Goal: Task Accomplishment & Management: Use online tool/utility

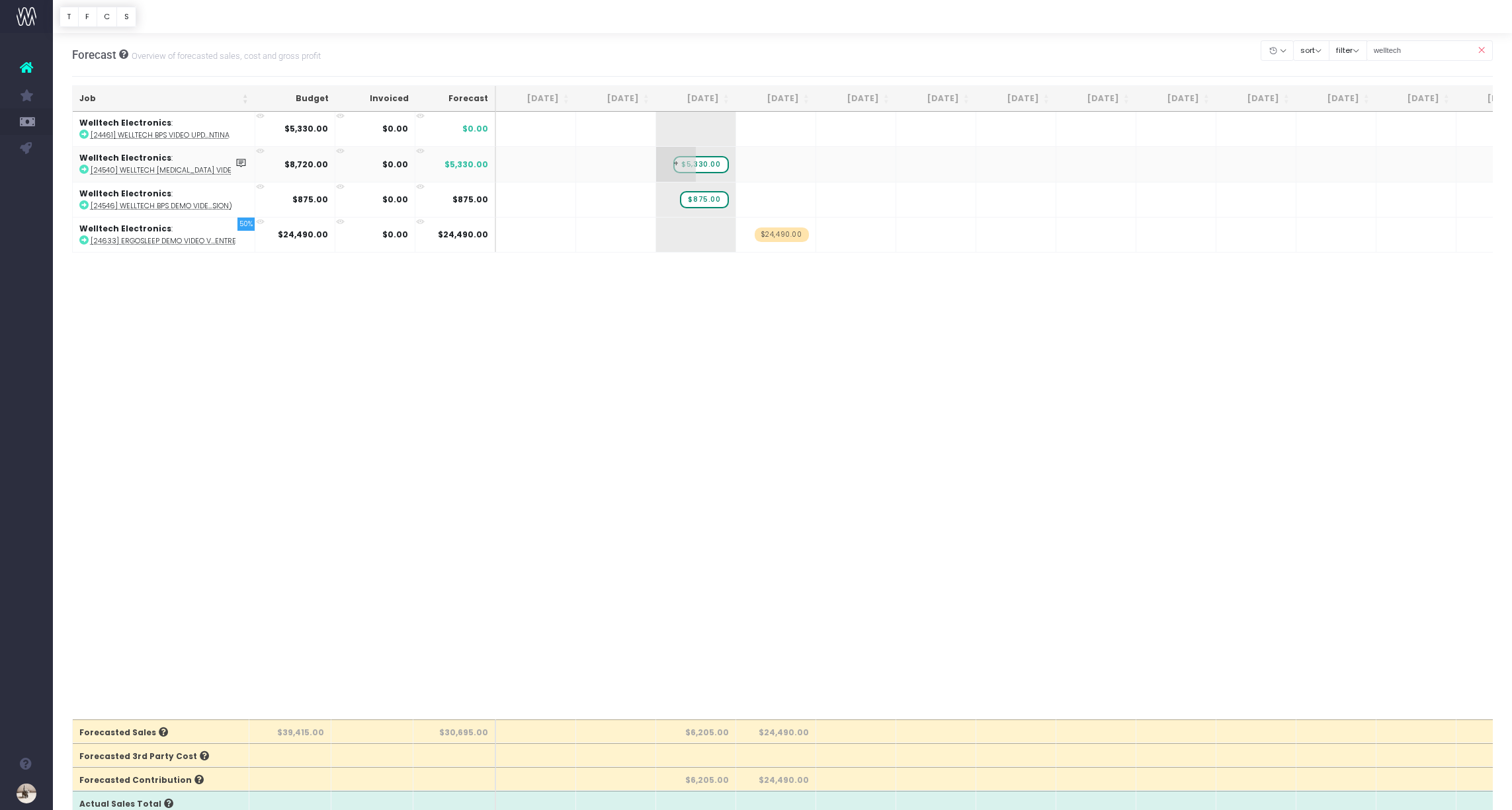
click at [701, 166] on span "$5,330.00" at bounding box center [701, 164] width 55 height 17
click at [709, 163] on span "$5,330.00" at bounding box center [701, 164] width 55 height 17
type input "4360"
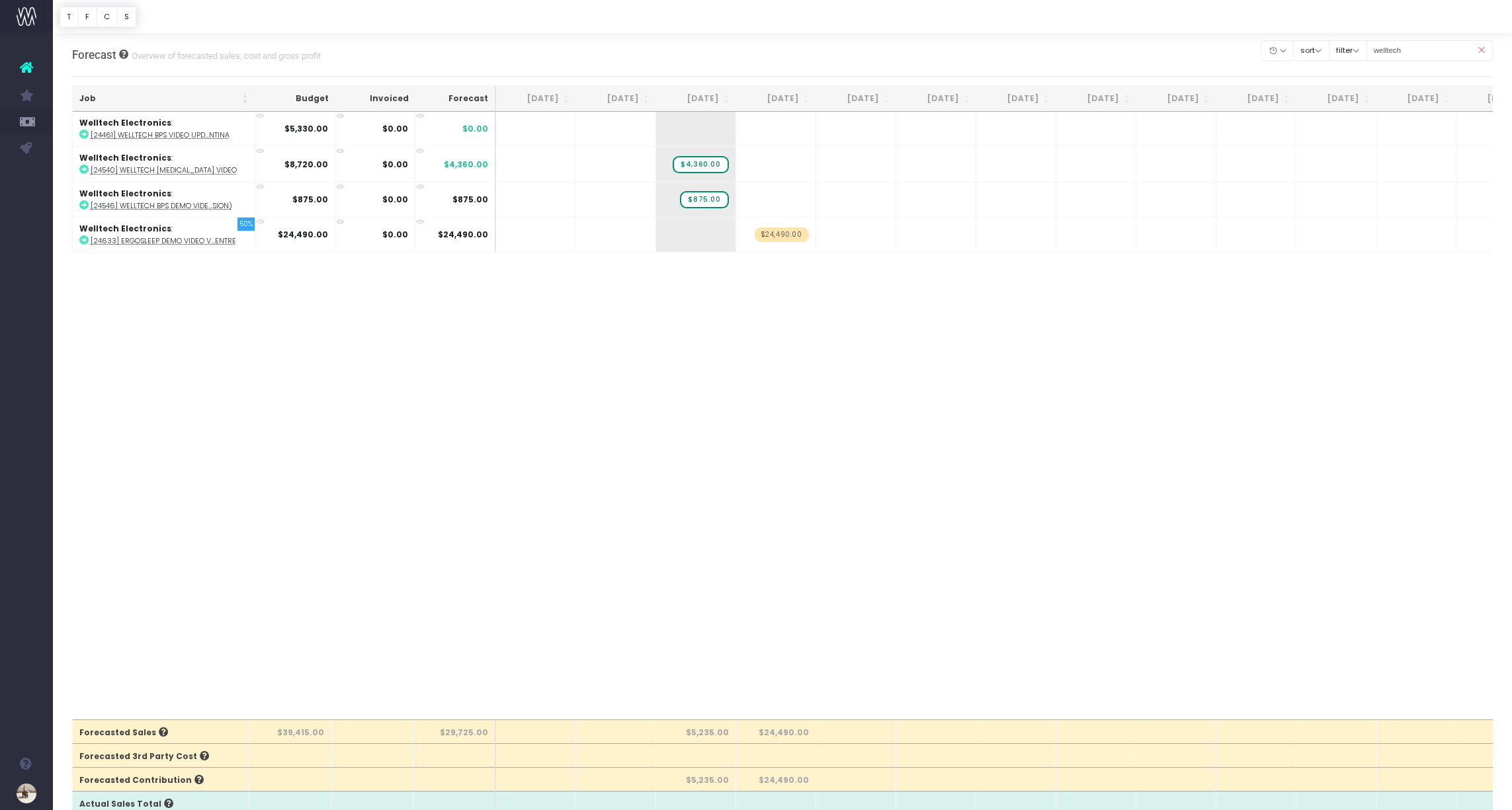
click at [0, 0] on span "+" at bounding box center [0, 0] width 0 height 0
click at [757, 162] on span "+" at bounding box center [756, 164] width 40 height 34
type input "\"
type input "4360"
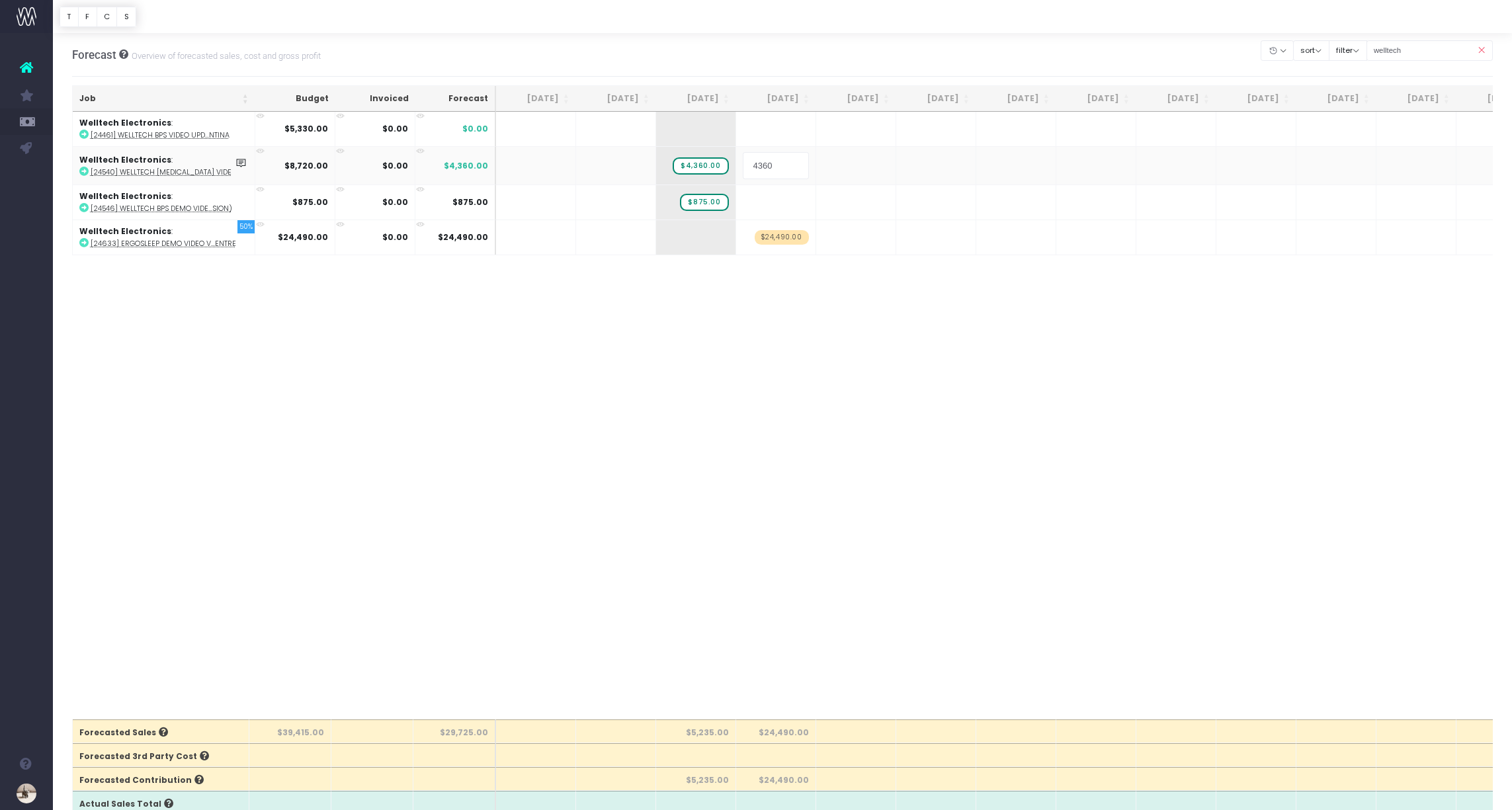
click at [724, 404] on body "Oh my... this is bad. [PERSON_NAME] wasn't able to load this page. Please conta…" at bounding box center [756, 405] width 1512 height 810
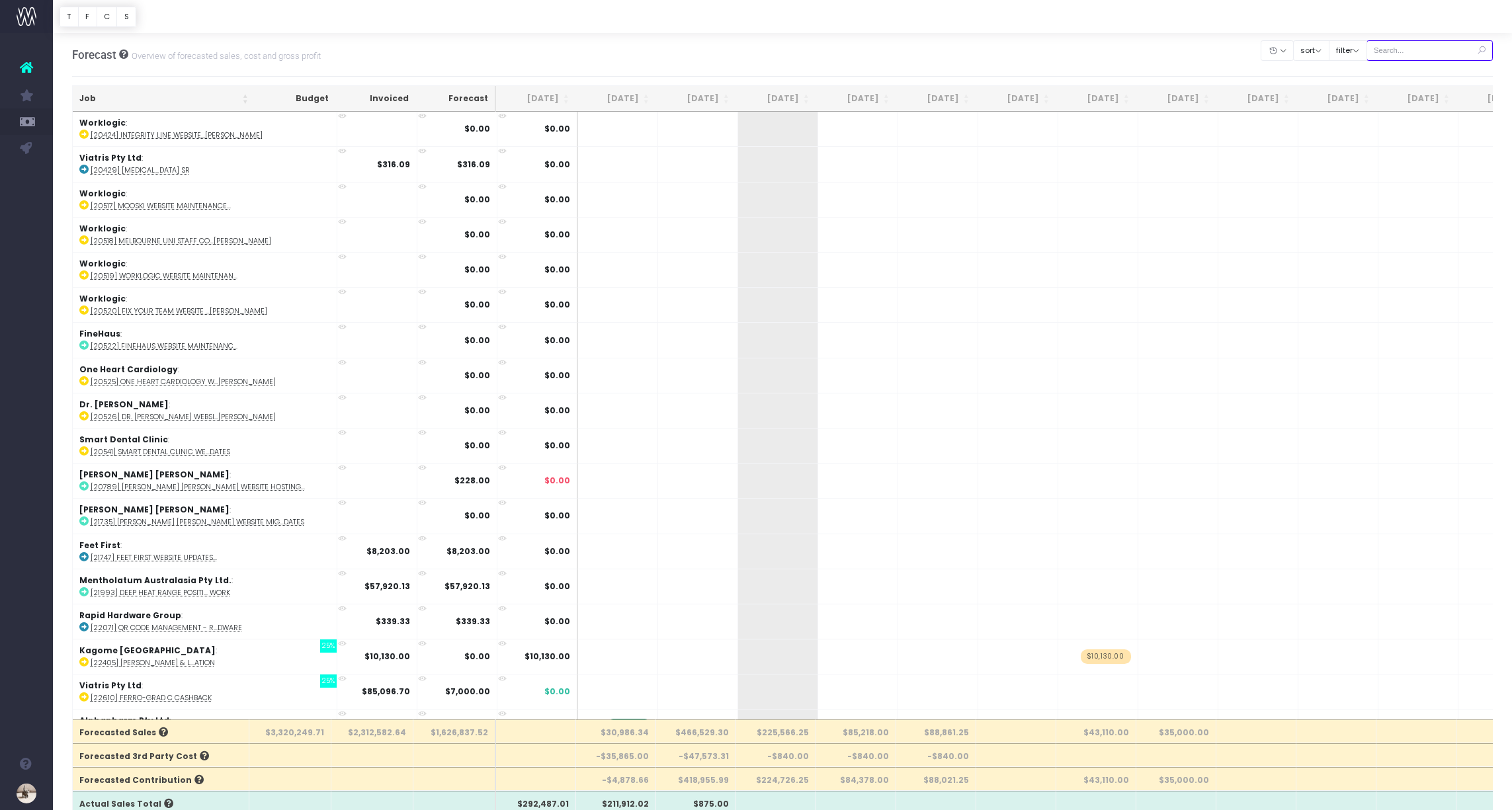
click at [1411, 51] on input "text" at bounding box center [1430, 50] width 127 height 21
type input "welltech"
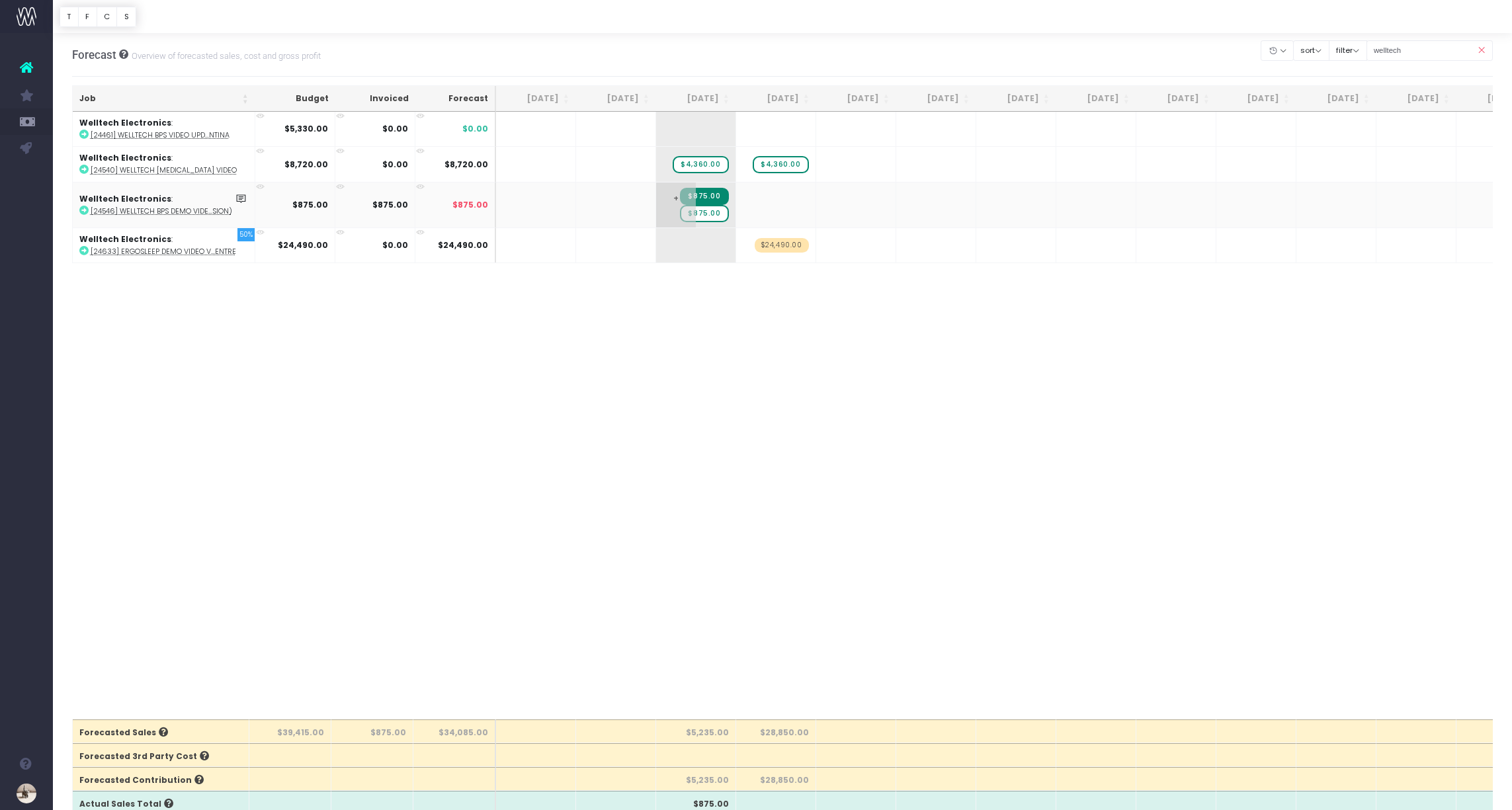
click at [709, 213] on span "$875.00" at bounding box center [704, 213] width 48 height 17
click at [663, 341] on div "Job Budget Invoiced Forecast Jul 25 Aug 25 Sep 25 Oct 25 Nov 25 Dec 25 Jan 26 F…" at bounding box center [783, 416] width 1421 height 608
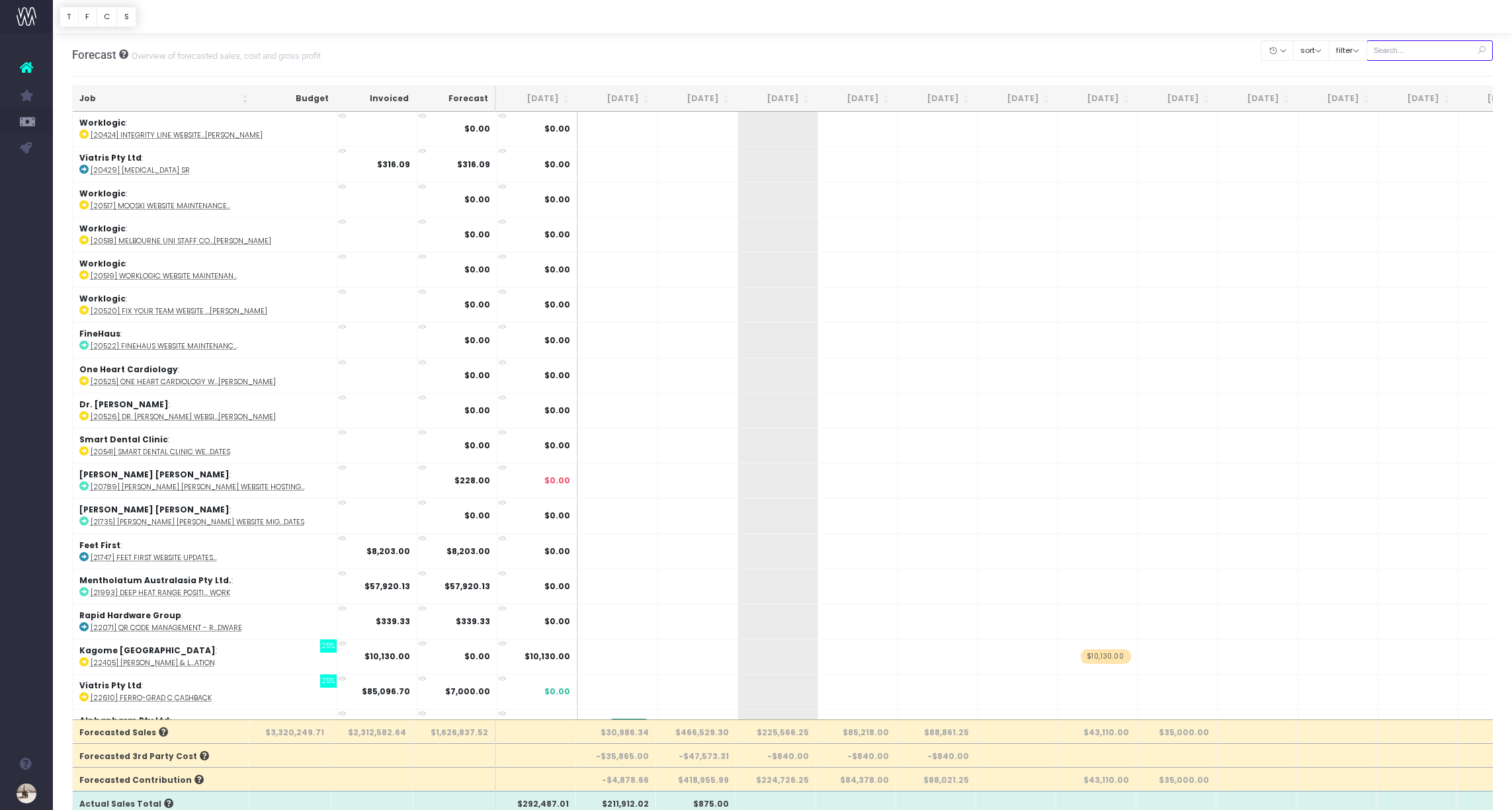
click at [1427, 57] on input "text" at bounding box center [1430, 50] width 127 height 21
type input "welltech"
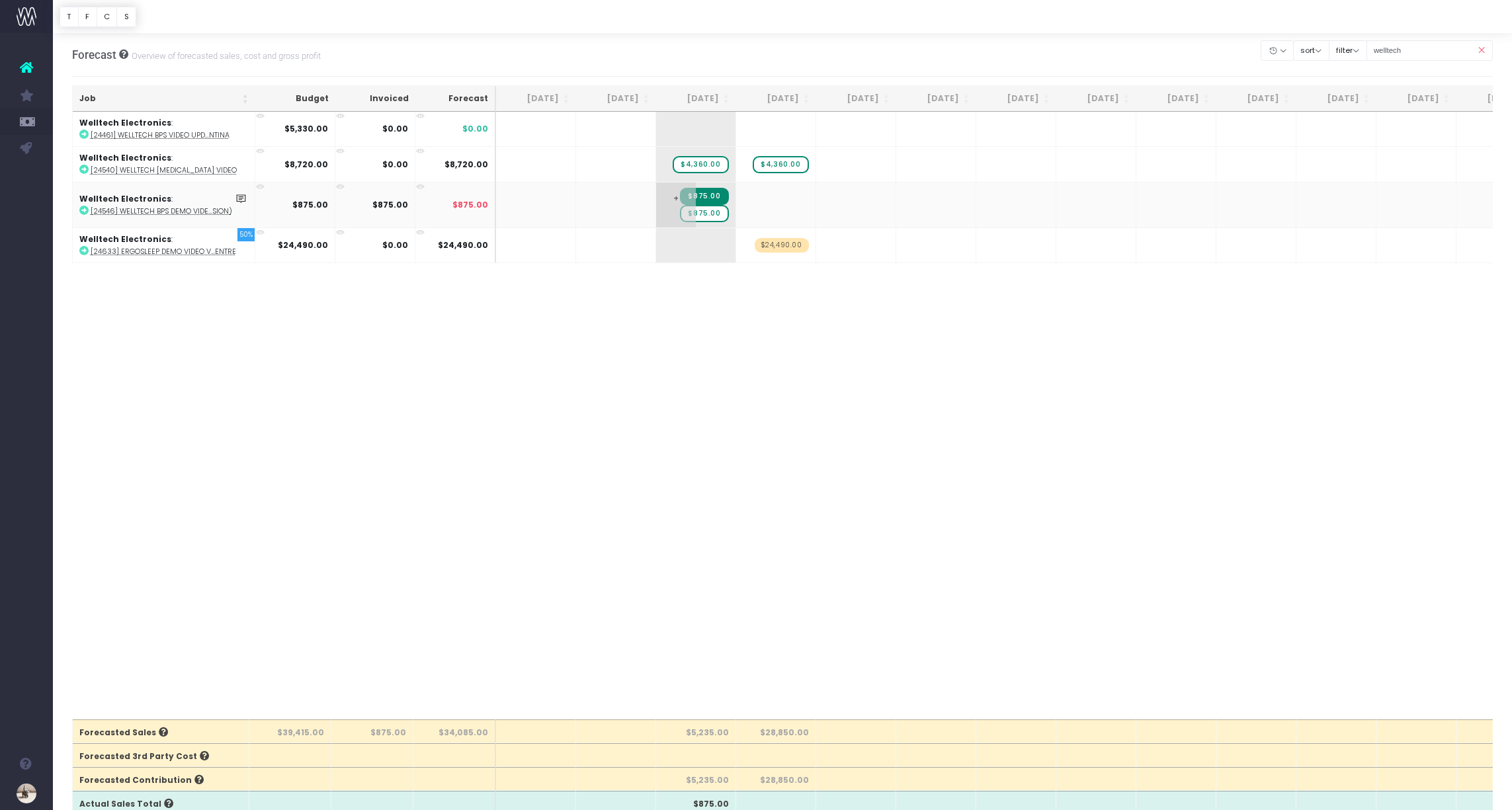
click at [699, 217] on span "$875.00" at bounding box center [704, 213] width 48 height 17
click at [691, 364] on body "Oh my... this is bad. [PERSON_NAME] wasn't able to load this page. Please conta…" at bounding box center [756, 405] width 1512 height 810
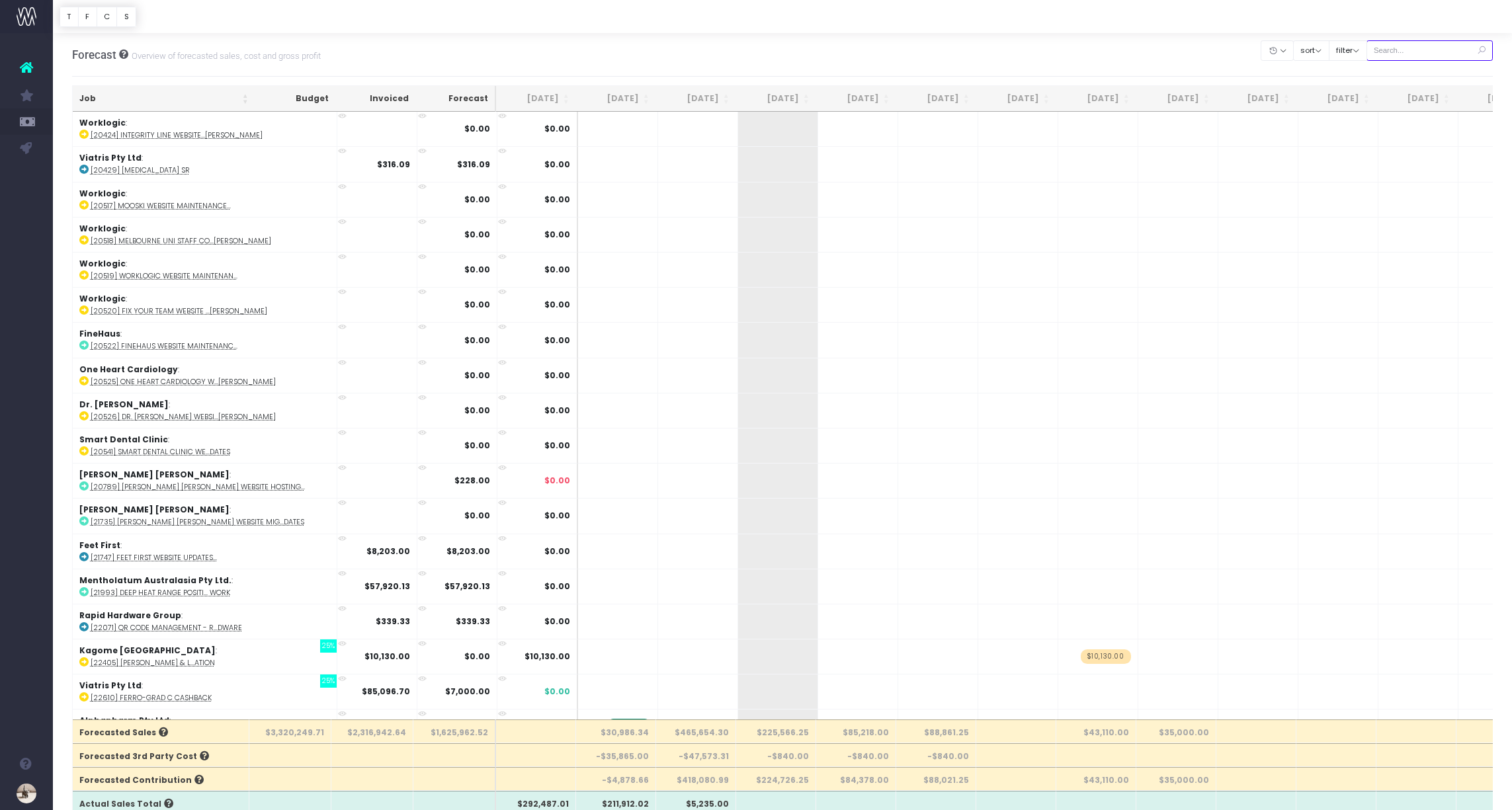
click at [1407, 49] on input "text" at bounding box center [1430, 50] width 127 height 21
type input "welltech"
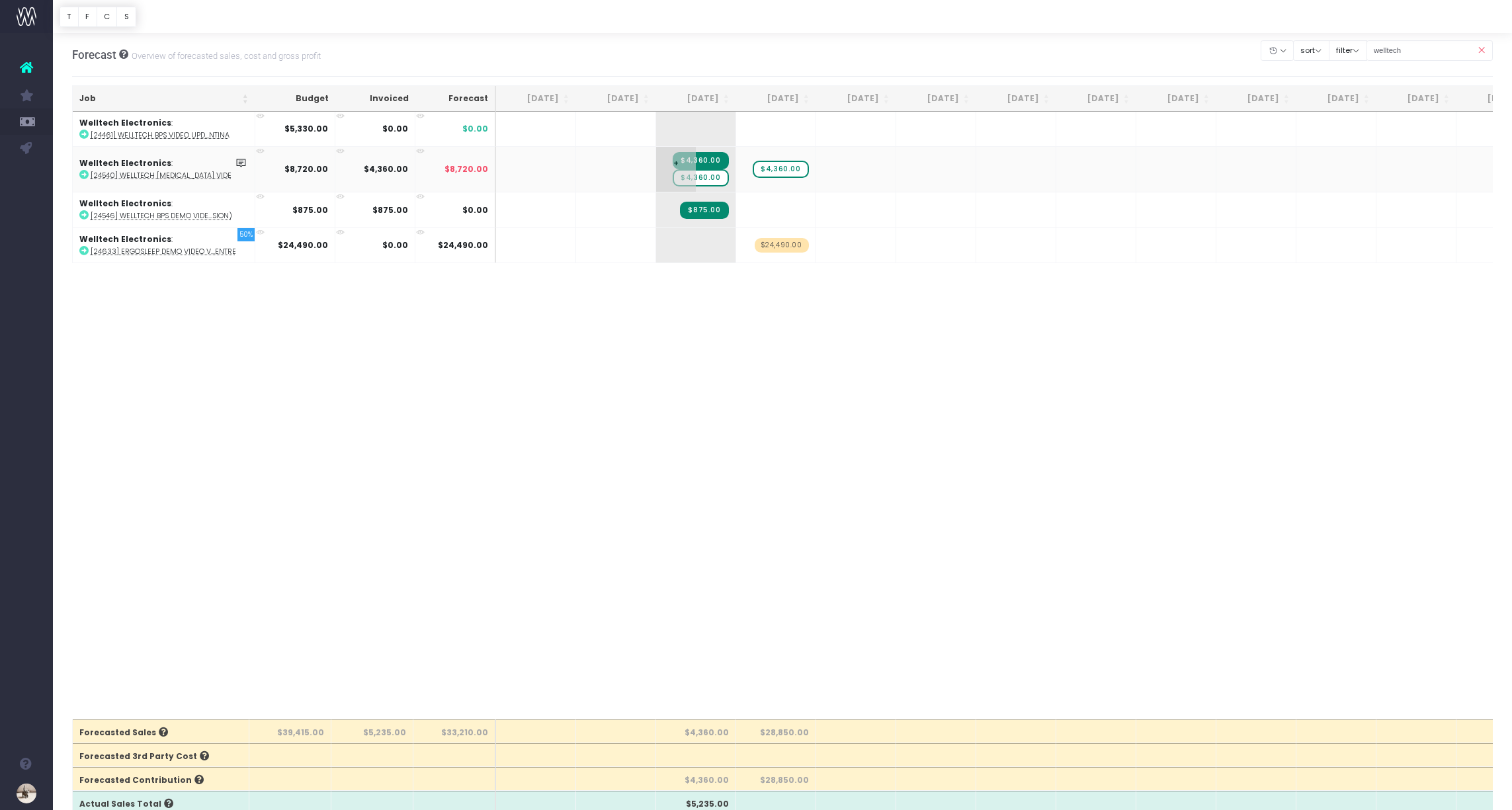
click at [713, 183] on span "$4,360.00" at bounding box center [701, 178] width 56 height 17
click at [711, 180] on span "$4,360.00" at bounding box center [701, 178] width 56 height 17
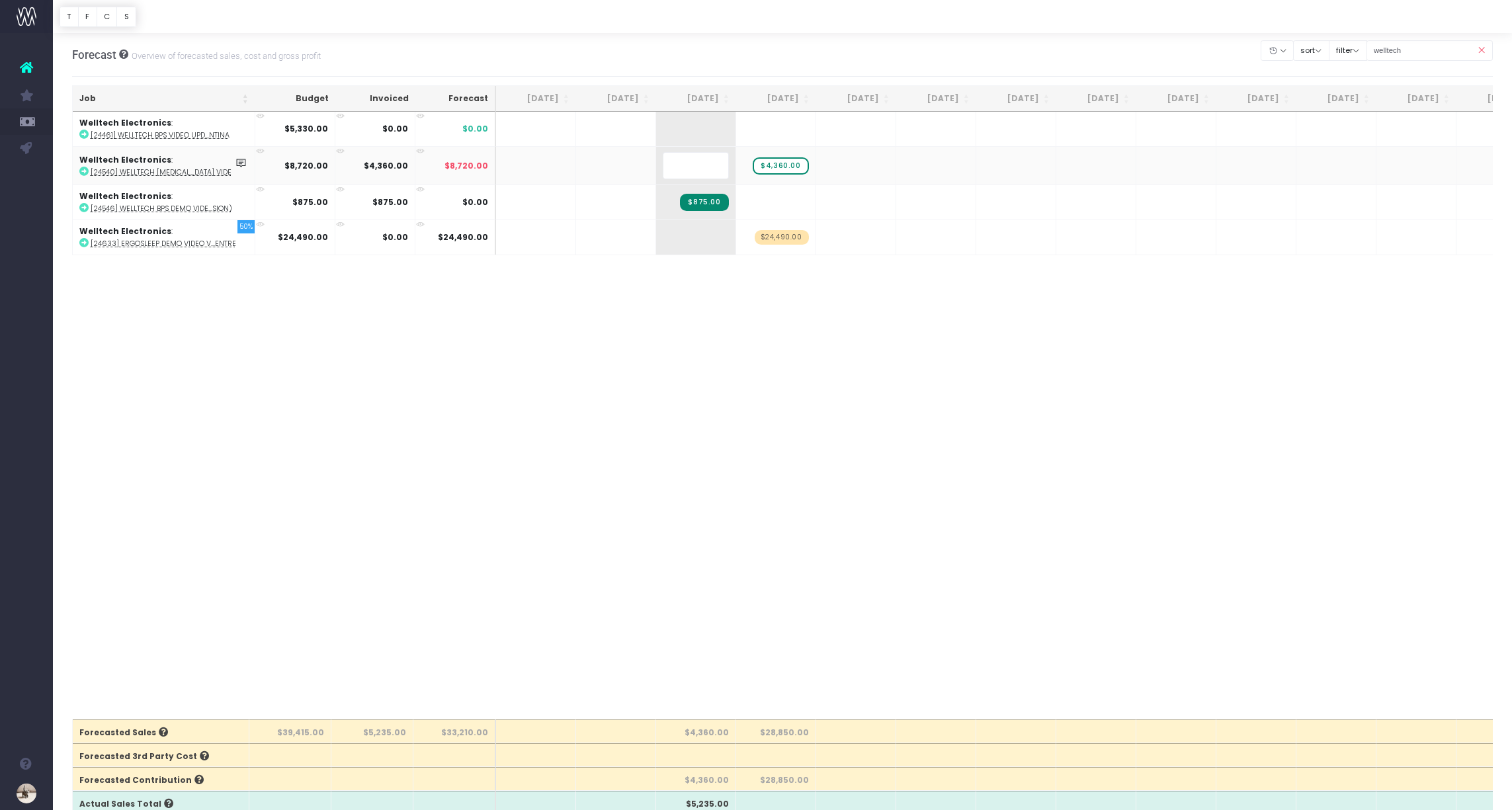
click at [629, 346] on body "Oh my... this is bad. [PERSON_NAME] wasn't able to load this page. Please conta…" at bounding box center [756, 405] width 1512 height 810
